Goal: Transaction & Acquisition: Purchase product/service

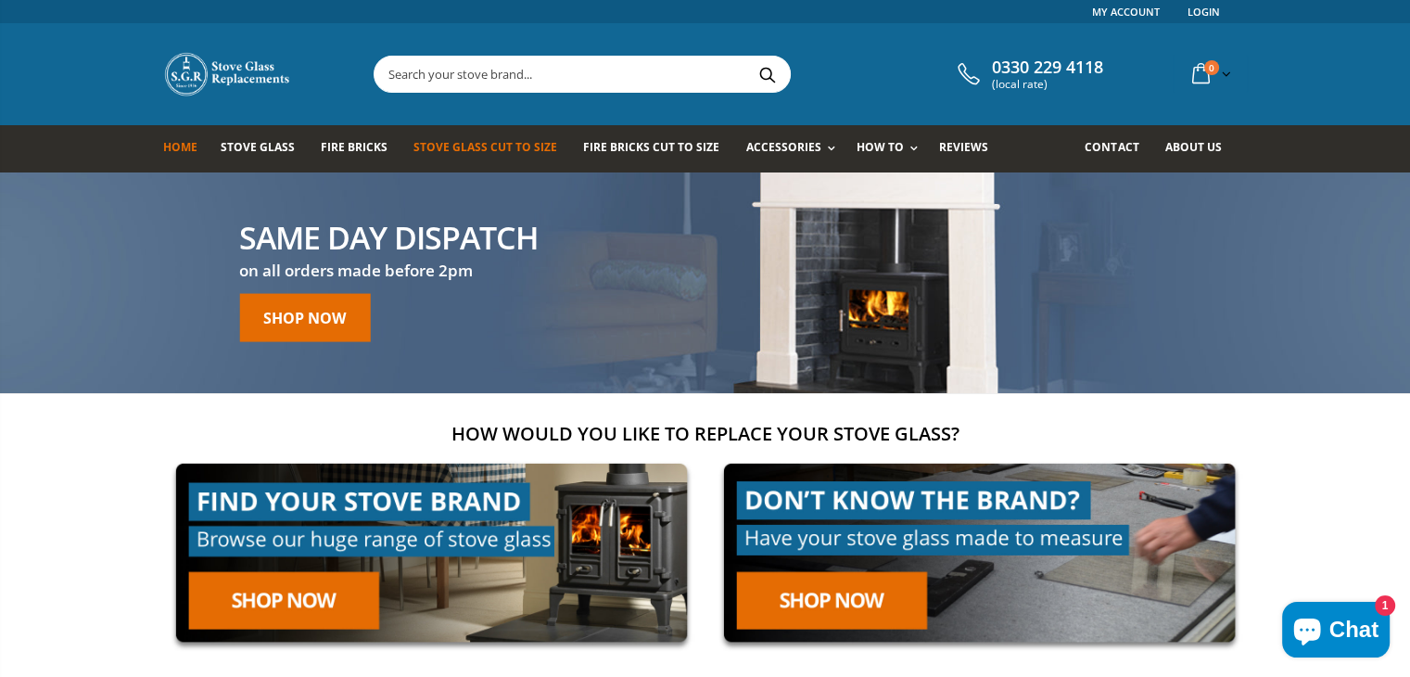
click at [528, 147] on span "Stove Glass Cut To Size" at bounding box center [486, 147] width 144 height 16
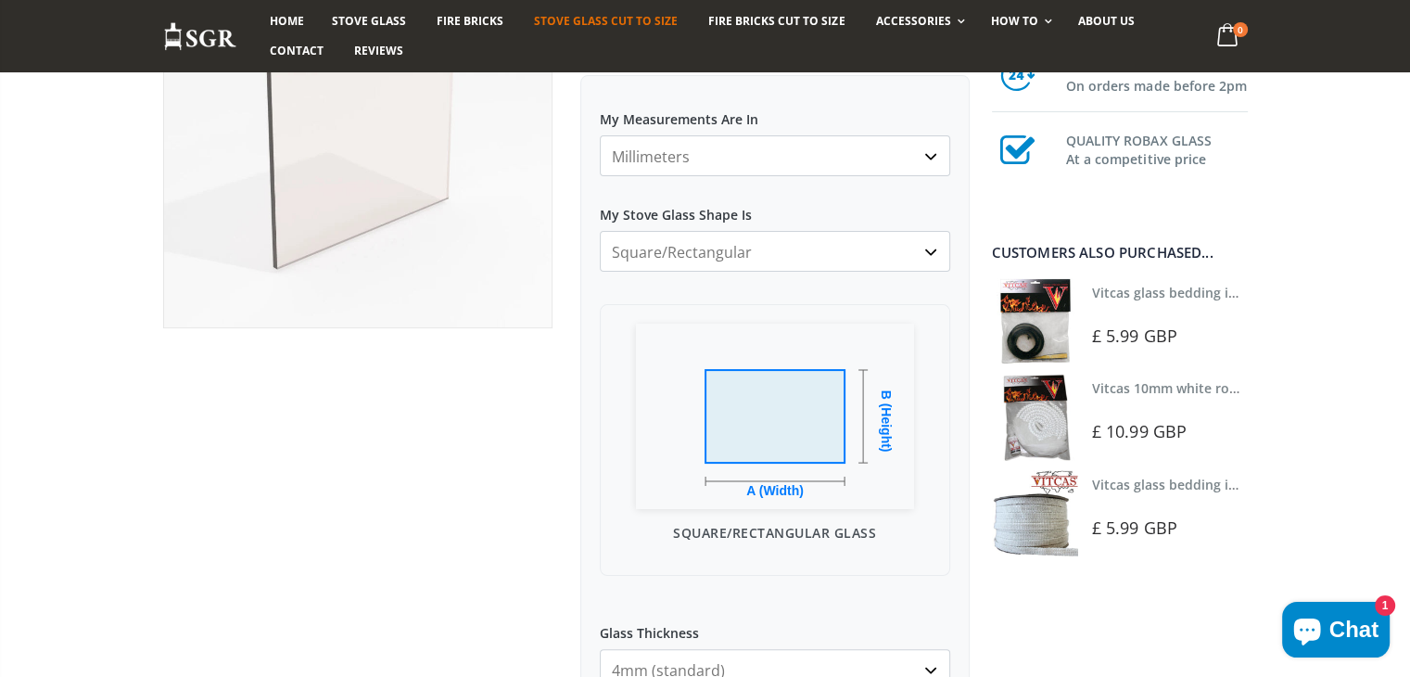
scroll to position [278, 0]
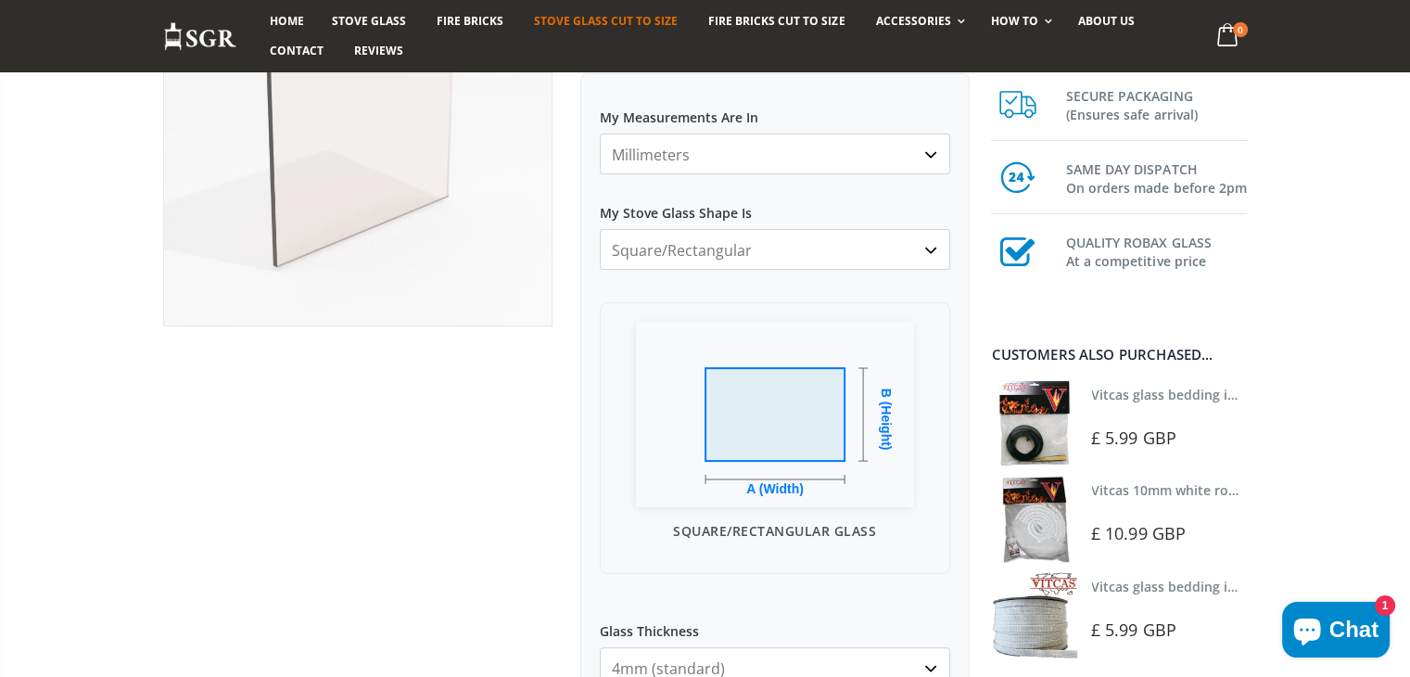
click at [737, 161] on select "Millimeters Centimeters Inches" at bounding box center [775, 154] width 351 height 41
click at [737, 160] on select "Millimeters Centimeters Inches" at bounding box center [775, 154] width 351 height 41
click at [705, 249] on select "Square/Rectangular Arched Half Arch Both Top Corners Cut Single Corner Cut Slop…" at bounding box center [775, 249] width 351 height 41
select select "arched"
click at [600, 229] on select "Square/Rectangular Arched Half Arch Both Top Corners Cut Single Corner Cut Slop…" at bounding box center [775, 249] width 351 height 41
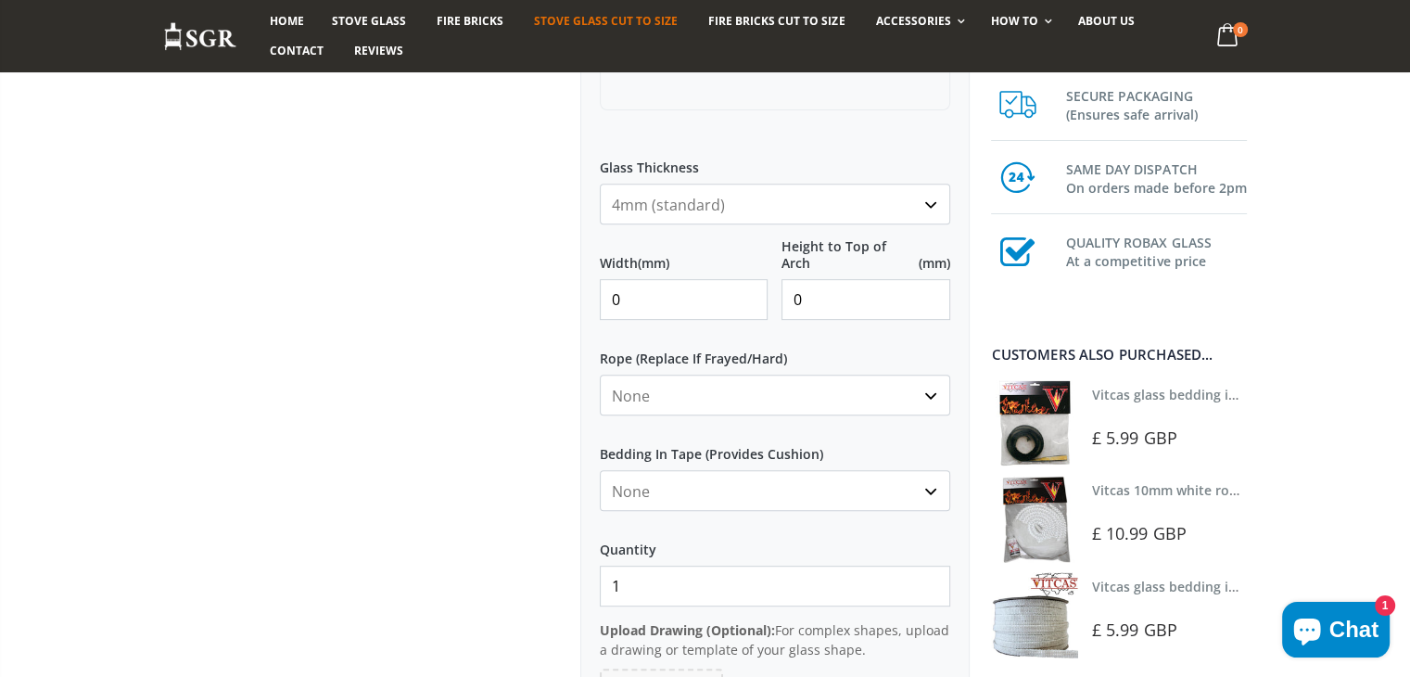
scroll to position [742, 0]
click at [683, 294] on input "0" at bounding box center [684, 299] width 169 height 41
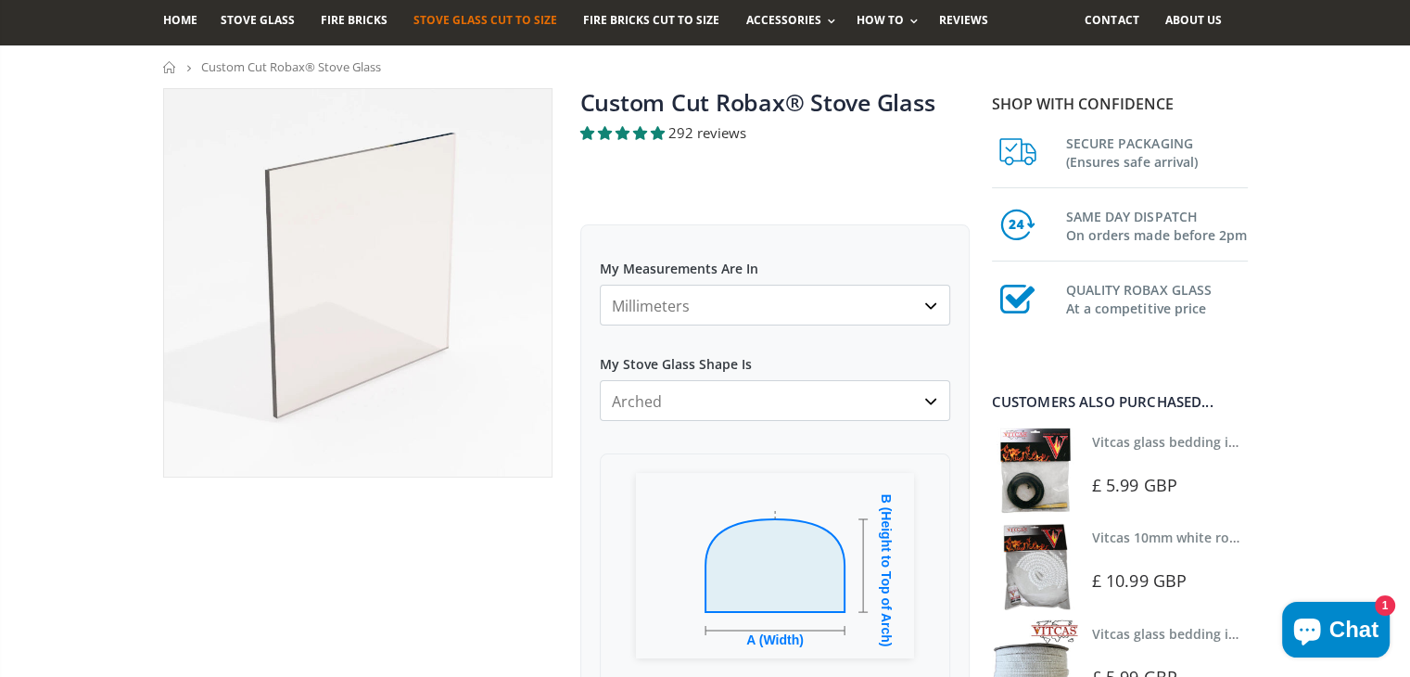
scroll to position [185, 0]
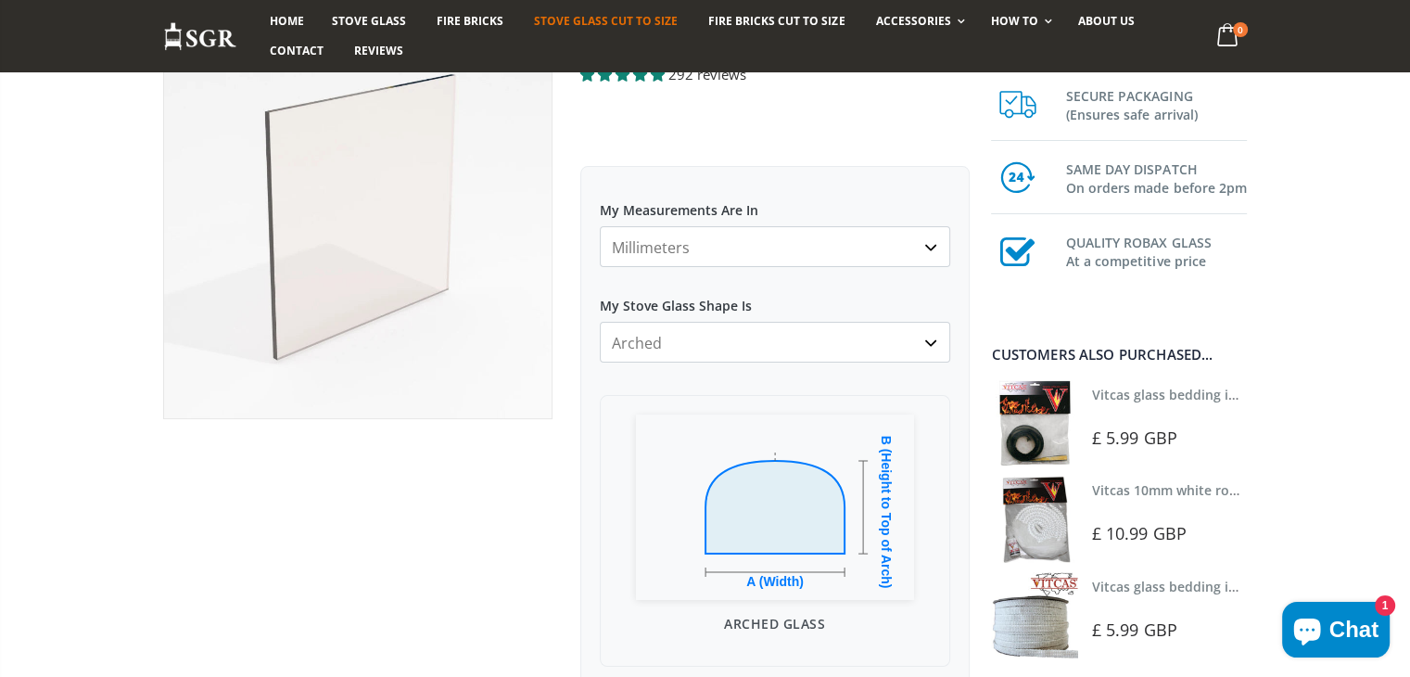
click at [669, 347] on select "Square/Rectangular Arched Half Arch Both Top Corners Cut Single Corner Cut Slop…" at bounding box center [775, 342] width 351 height 41
click at [600, 322] on select "Square/Rectangular Arched Half Arch Both Top Corners Cut Single Corner Cut Slop…" at bounding box center [775, 342] width 351 height 41
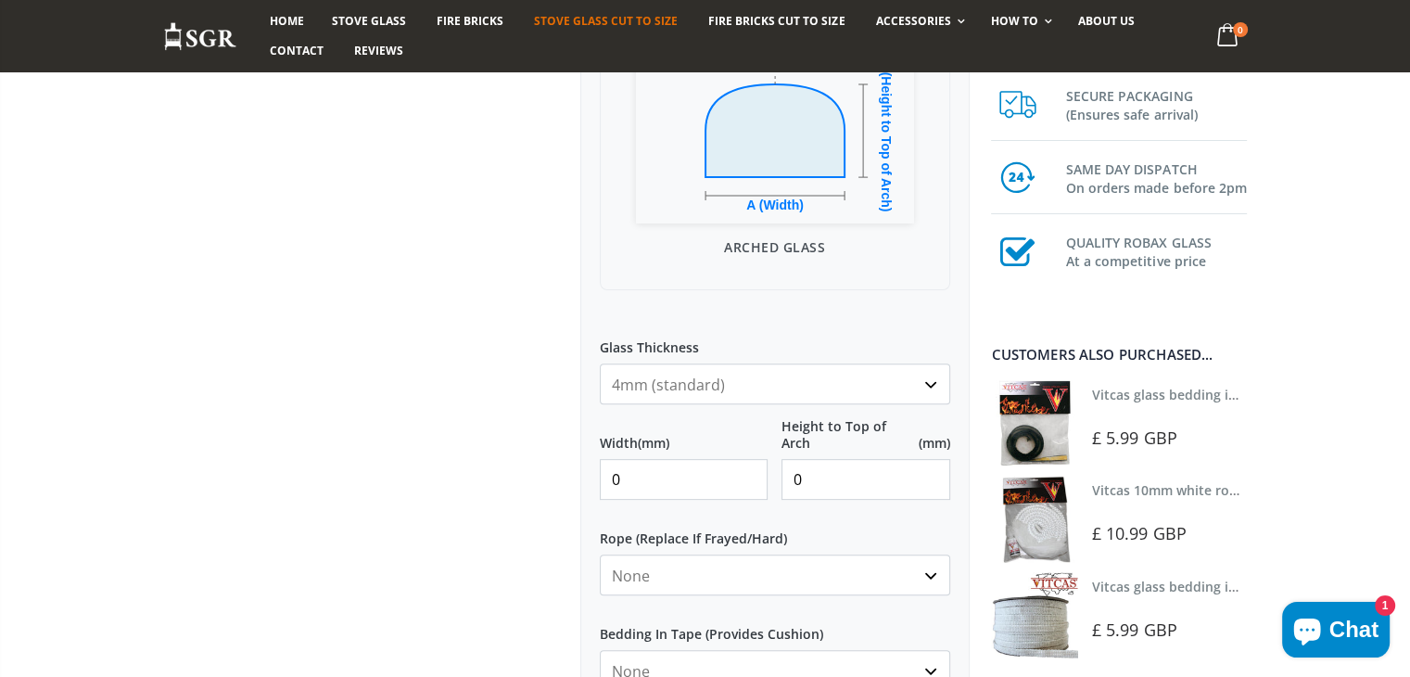
scroll to position [556, 0]
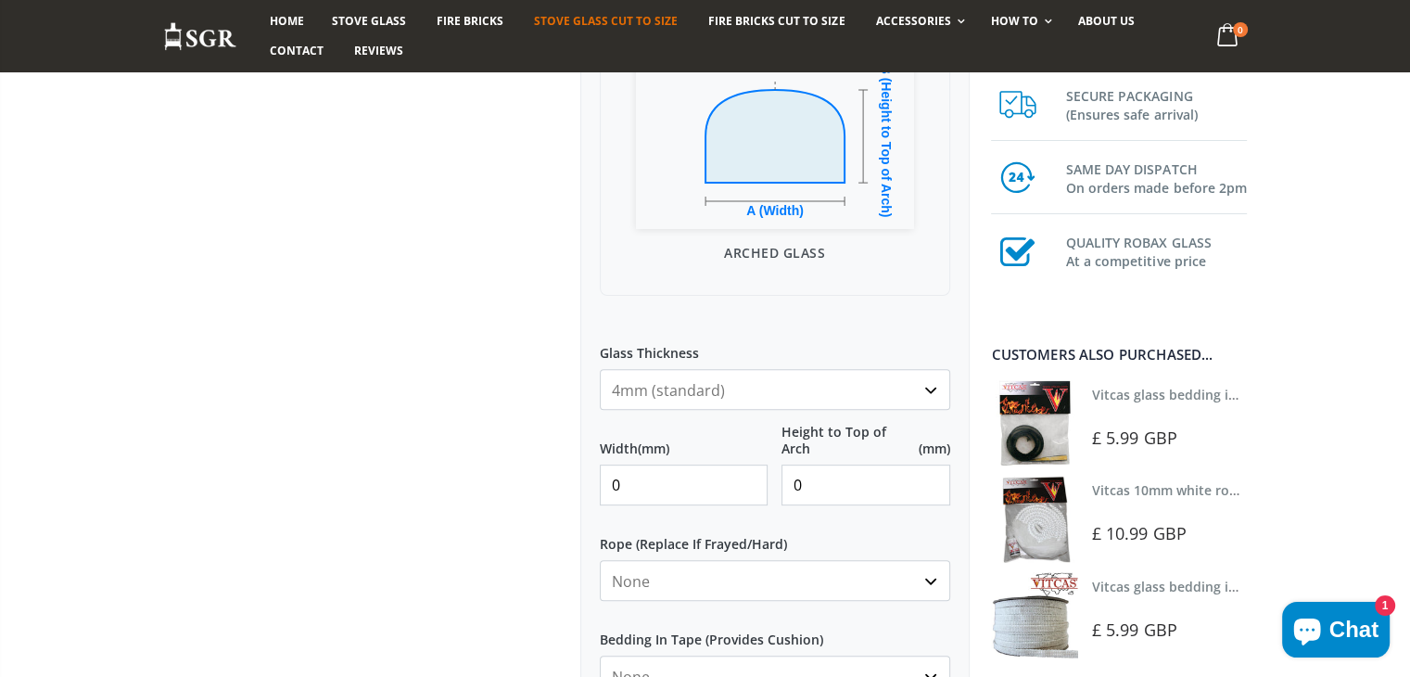
click at [663, 494] on input "0" at bounding box center [684, 485] width 169 height 41
click at [800, 480] on input "0" at bounding box center [866, 485] width 169 height 41
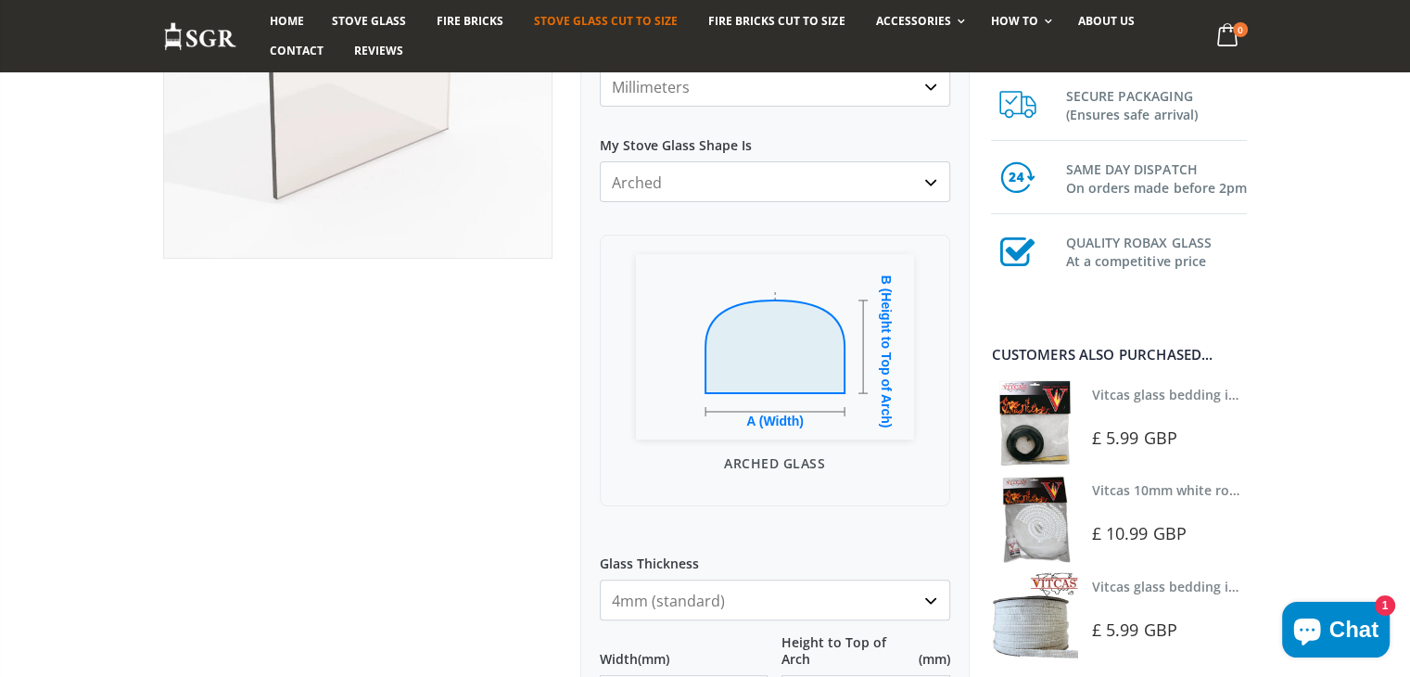
scroll to position [464, 0]
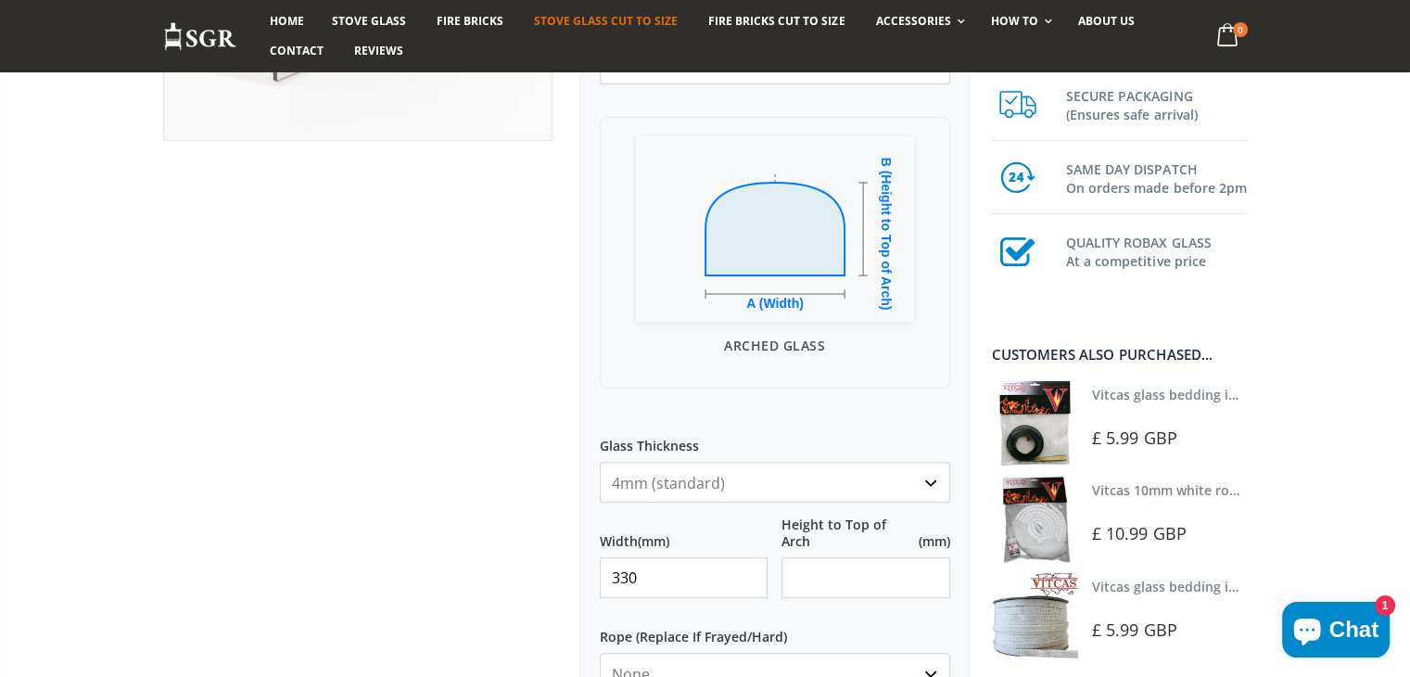
type input "330"
type input "295"
click at [442, 466] on div at bounding box center [357, 494] width 417 height 1487
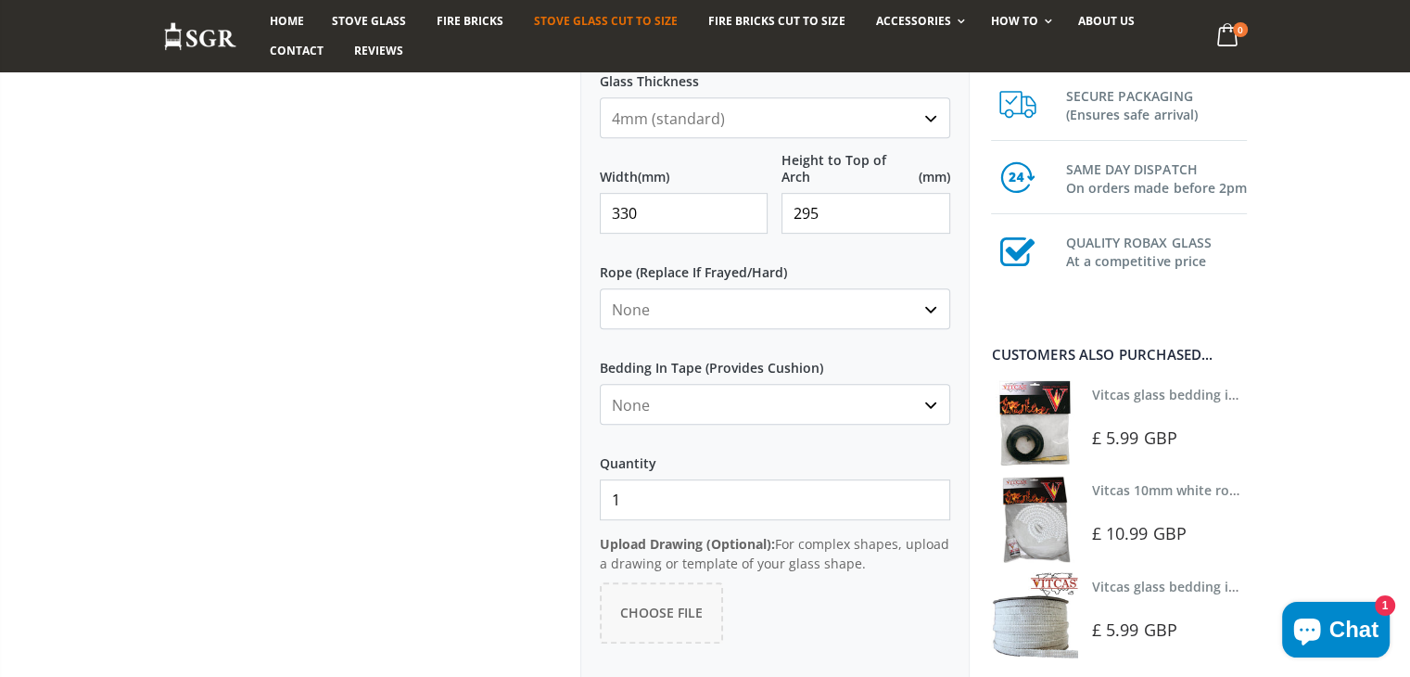
scroll to position [835, 0]
